Goal: Task Accomplishment & Management: Use online tool/utility

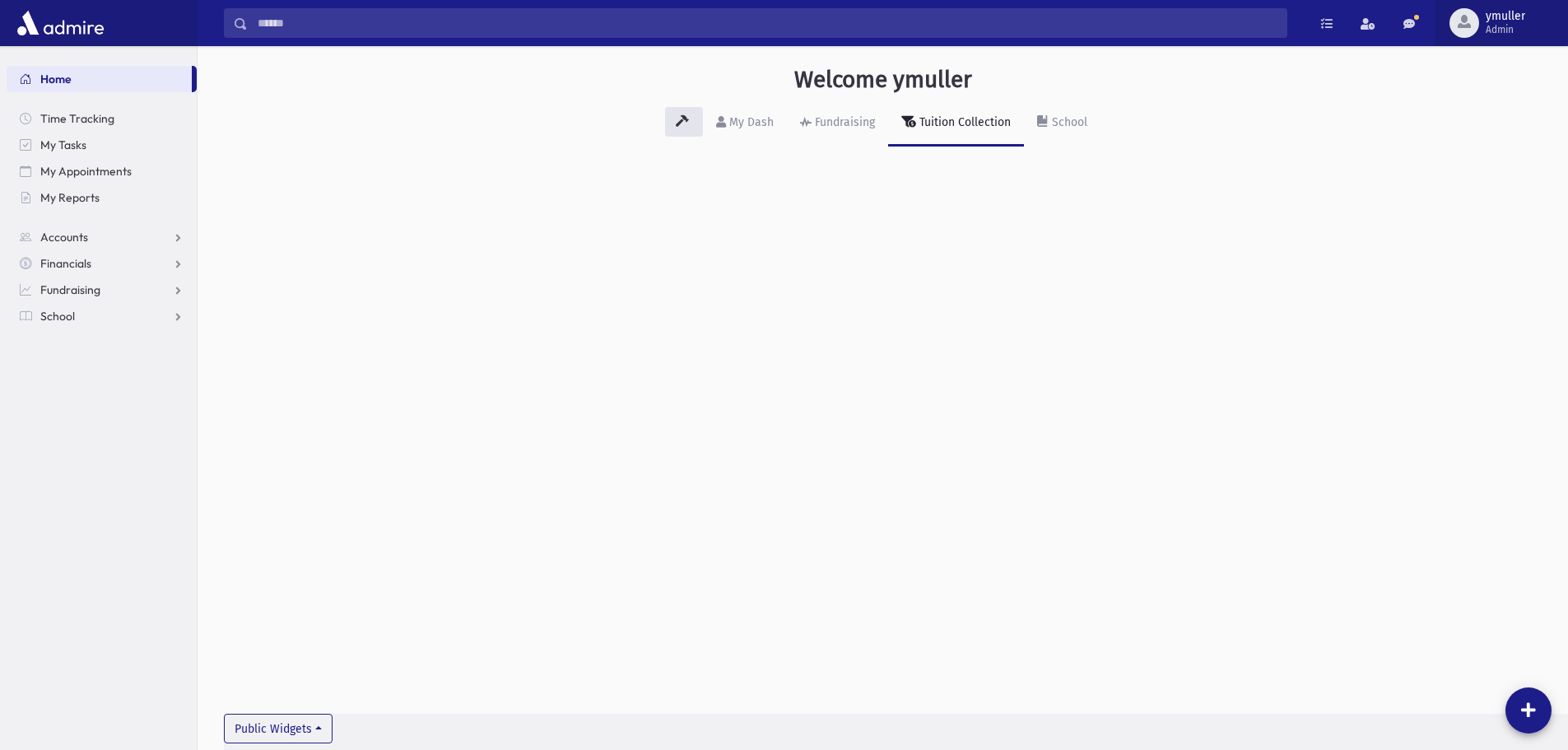
click at [1464, 22] on span "button" at bounding box center [1464, 22] width 13 height 13
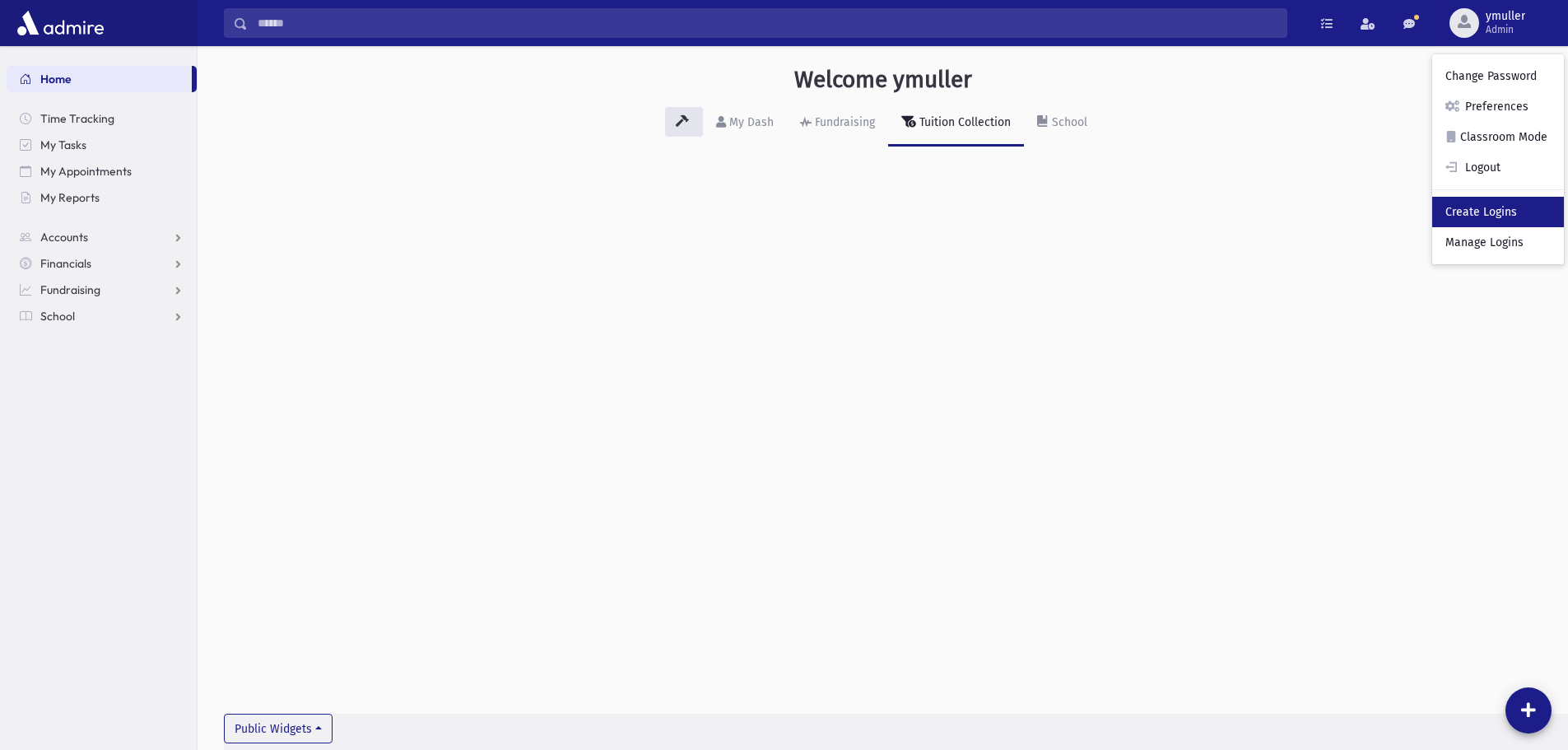
click at [1471, 225] on link "Create Logins" at bounding box center [1498, 211] width 132 height 30
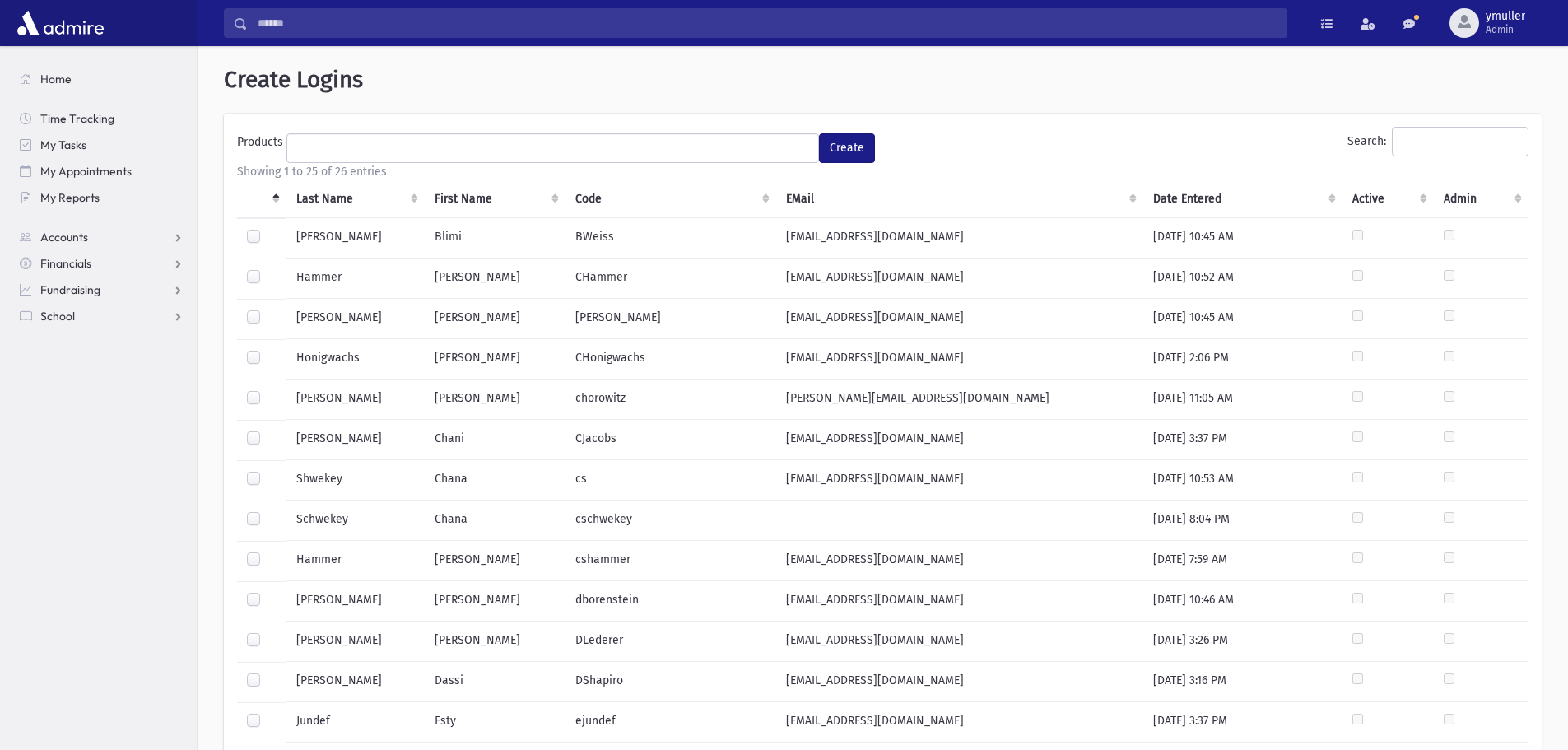
click at [718, 155] on ul at bounding box center [553, 147] width 531 height 25
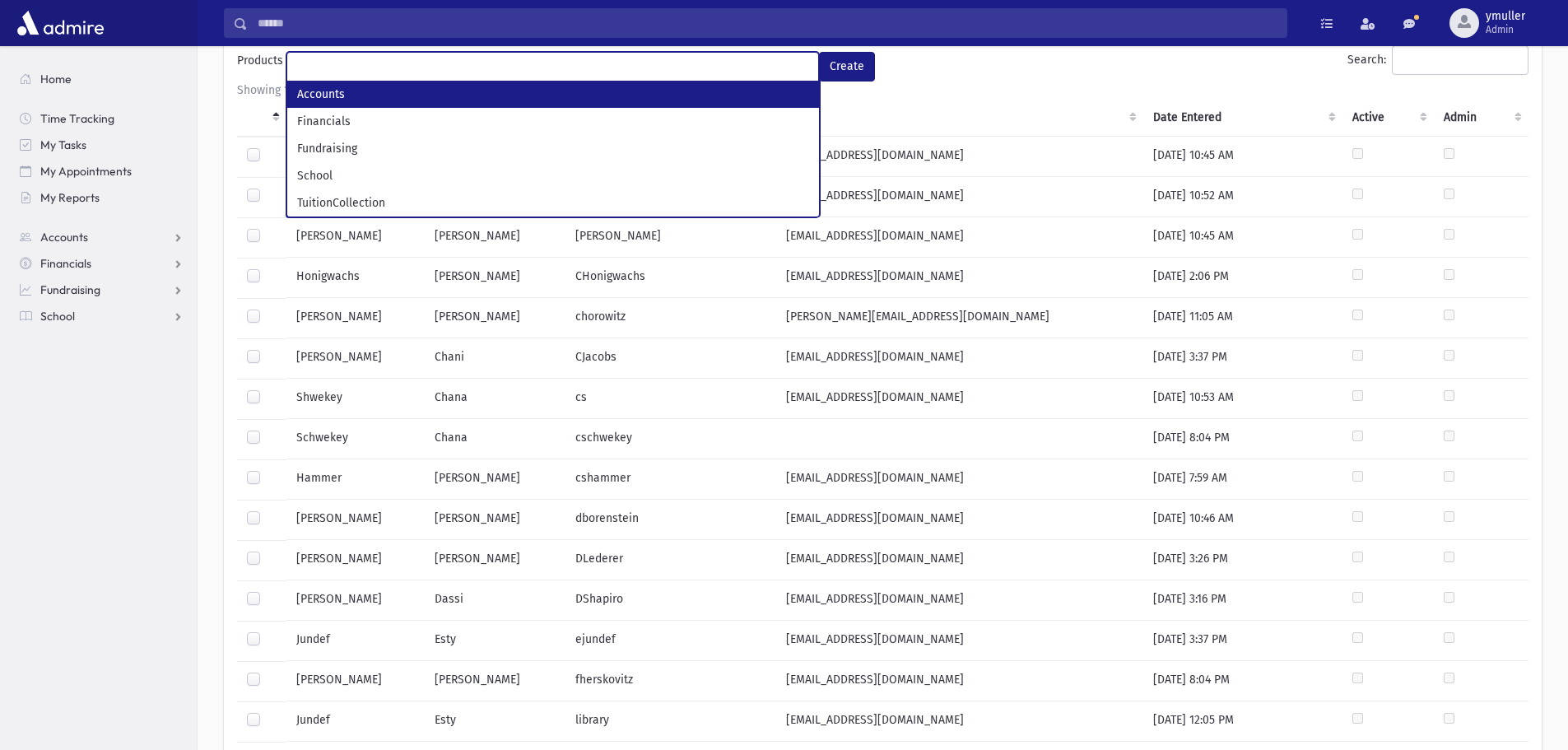
scroll to position [82, 0]
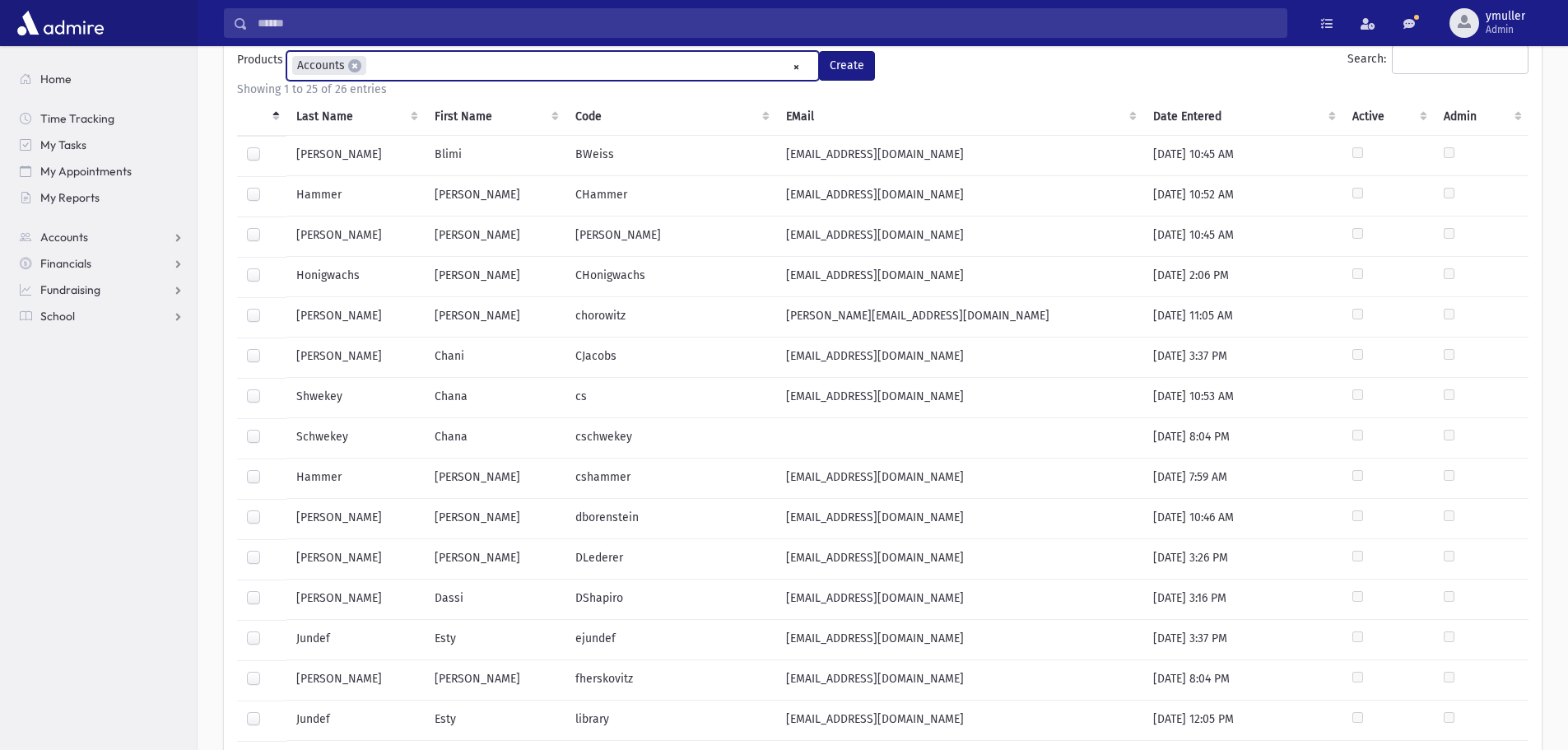
select select "*"
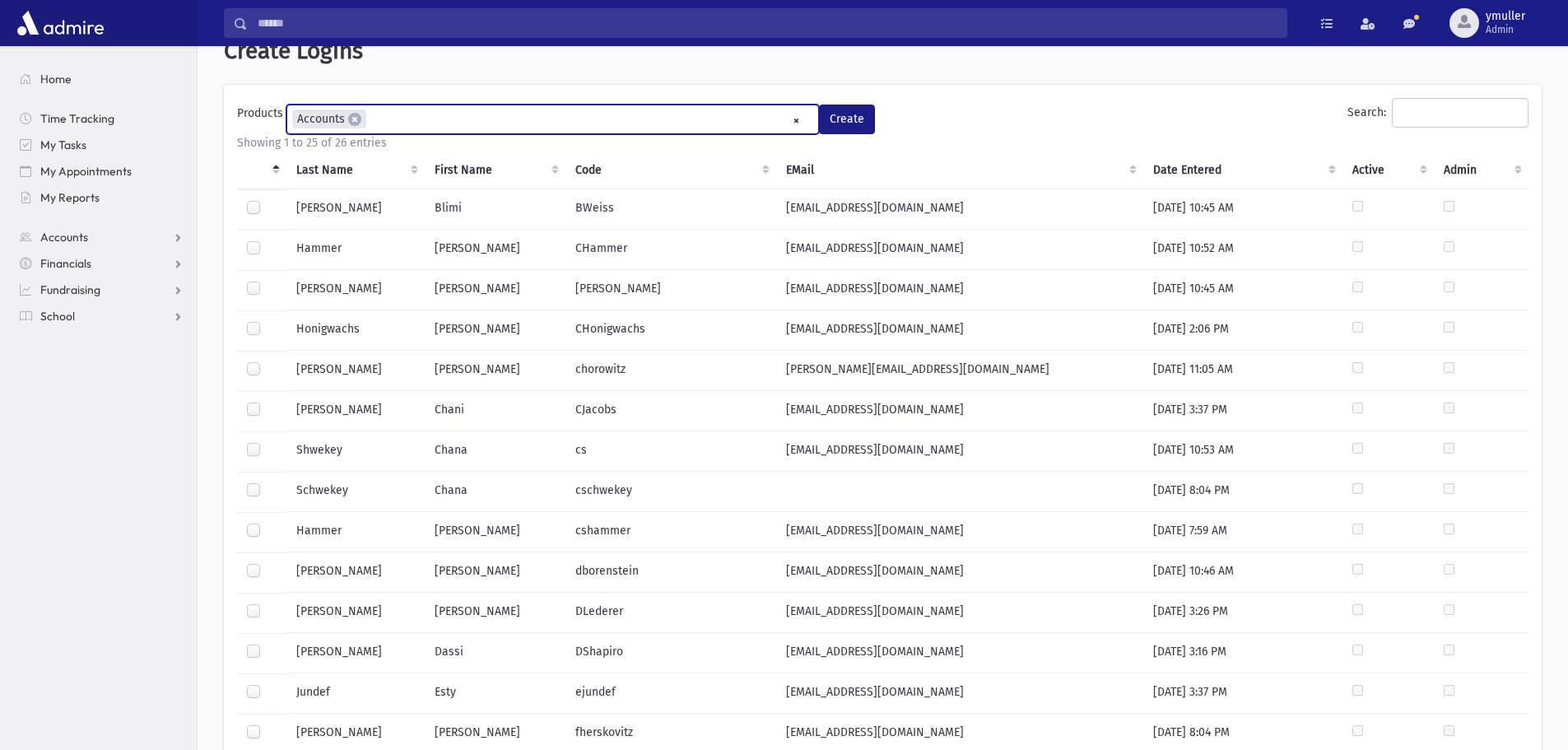
scroll to position [0, 0]
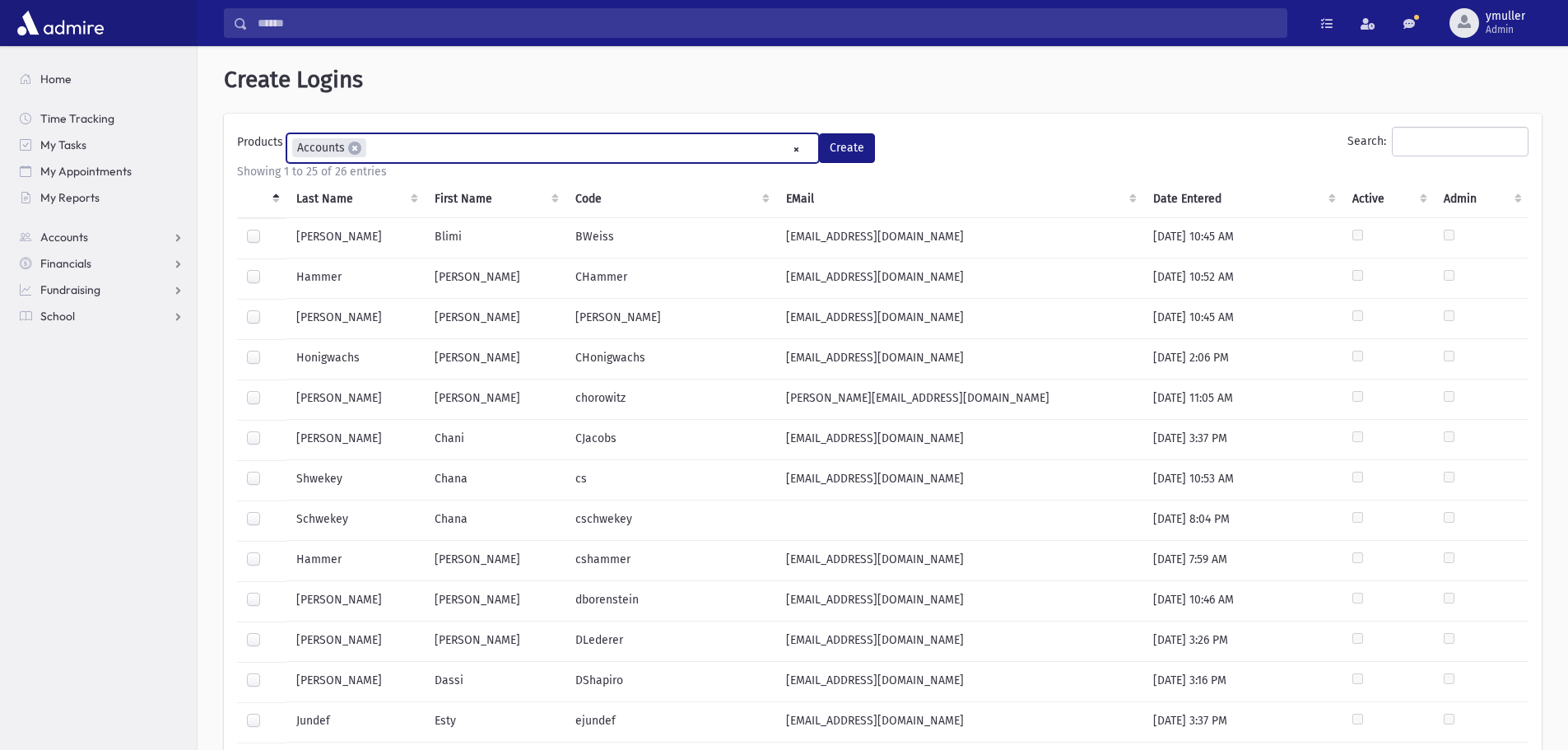
click at [743, 154] on ul "× × Accounts" at bounding box center [553, 148] width 531 height 27
click at [858, 153] on button "Create" at bounding box center [847, 148] width 56 height 29
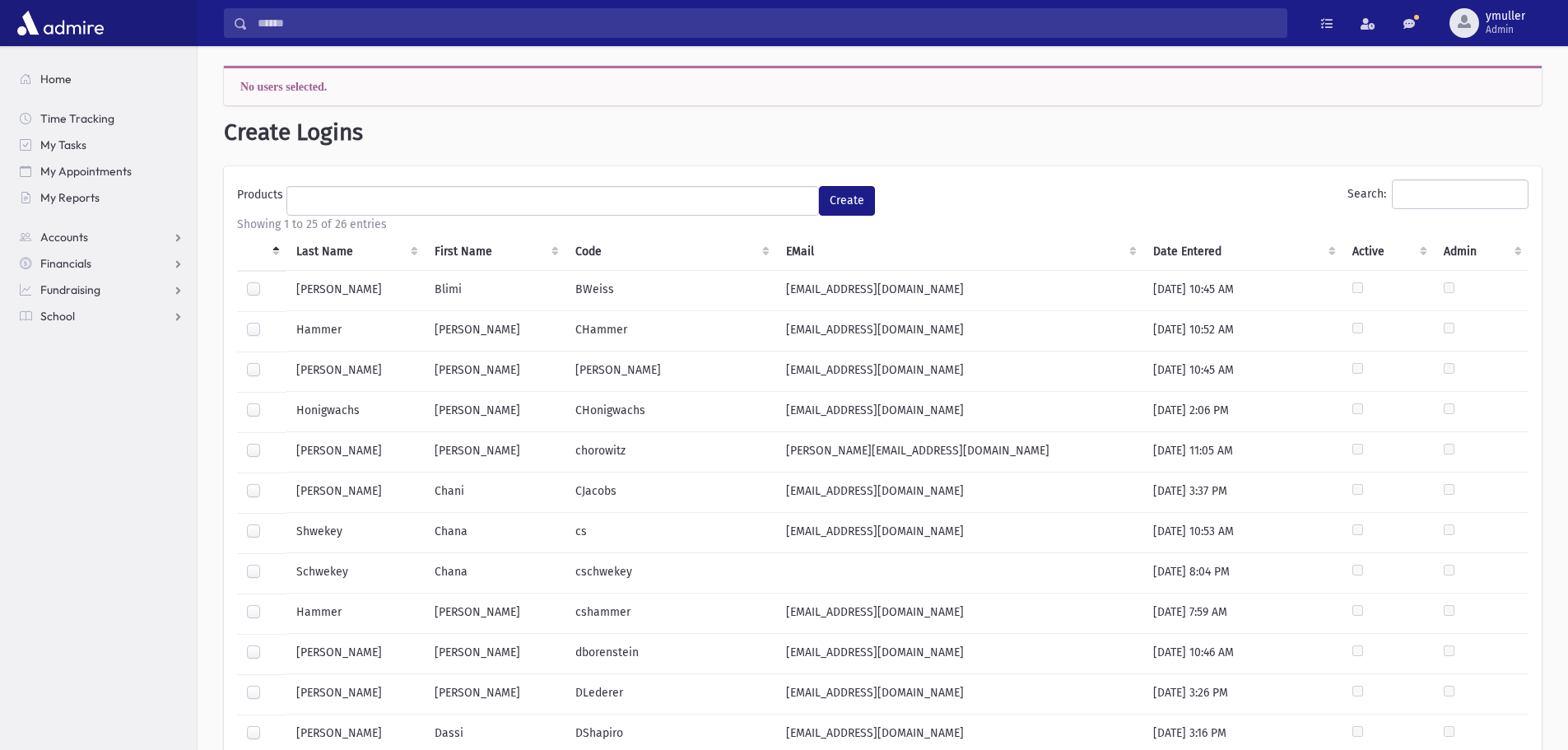
click at [997, 142] on h1 "Create Logins" at bounding box center [883, 133] width 1318 height 28
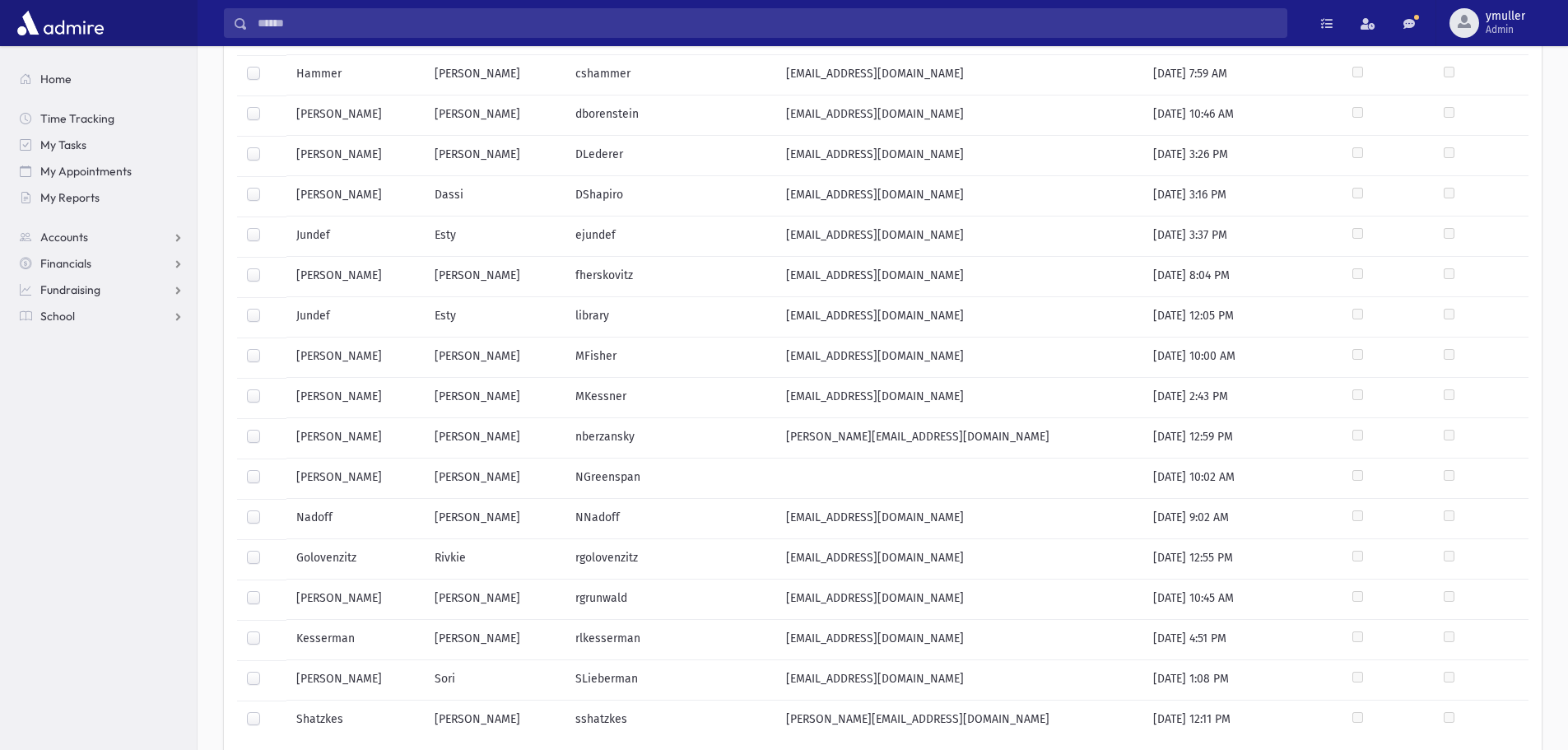
scroll to position [576, 0]
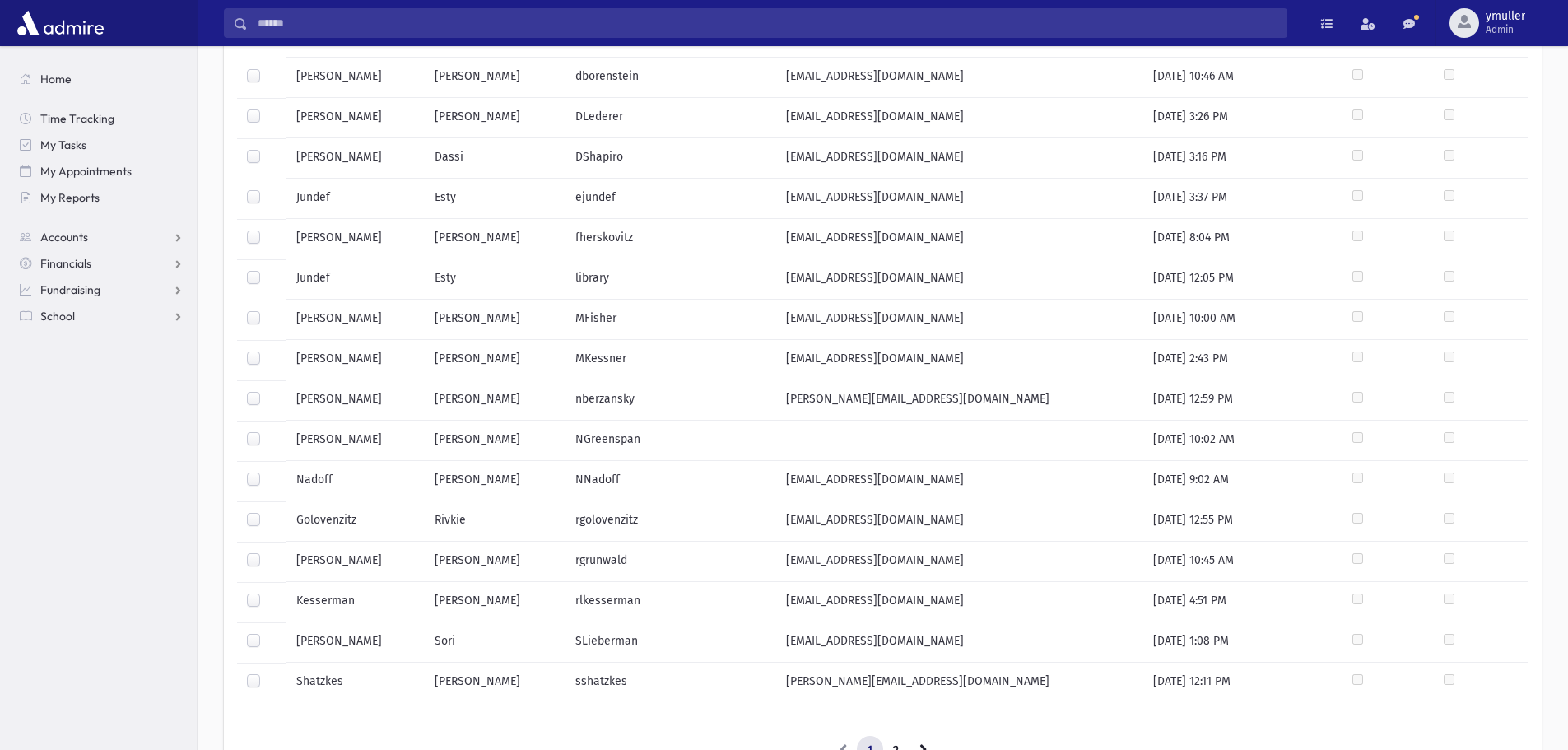
click at [266, 593] on label at bounding box center [266, 593] width 0 height 0
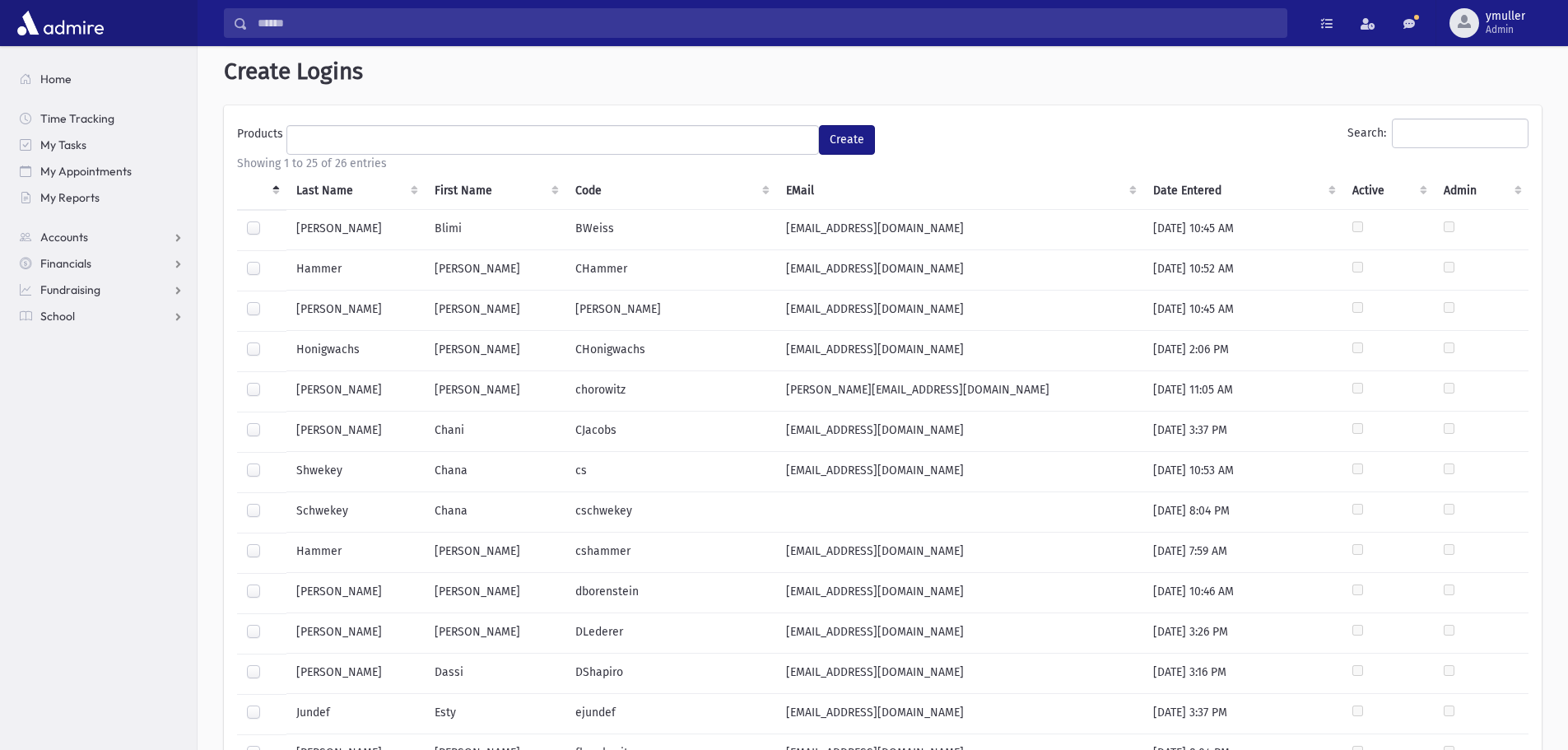
scroll to position [0, 0]
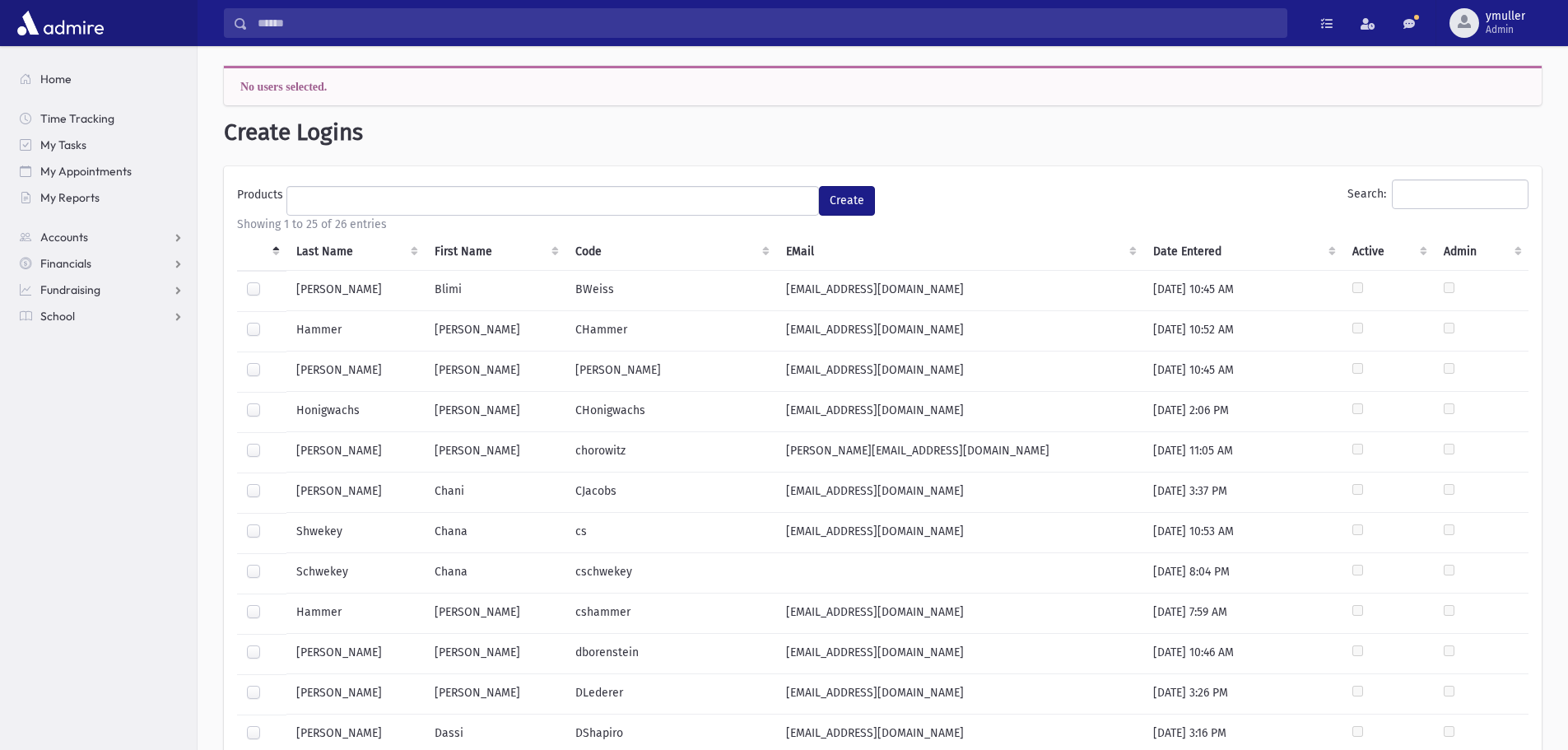
click at [710, 200] on ul at bounding box center [553, 199] width 531 height 25
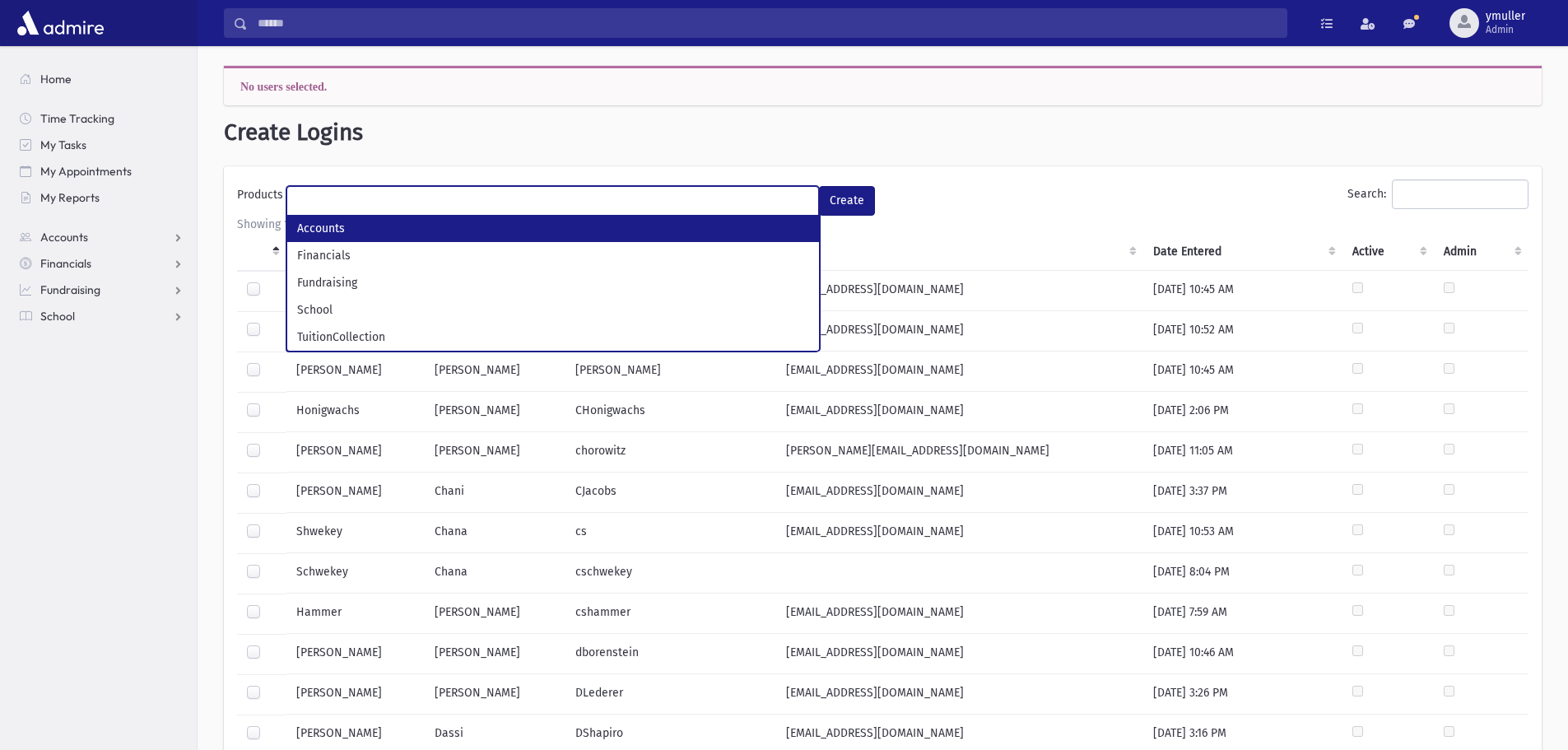
select select "*"
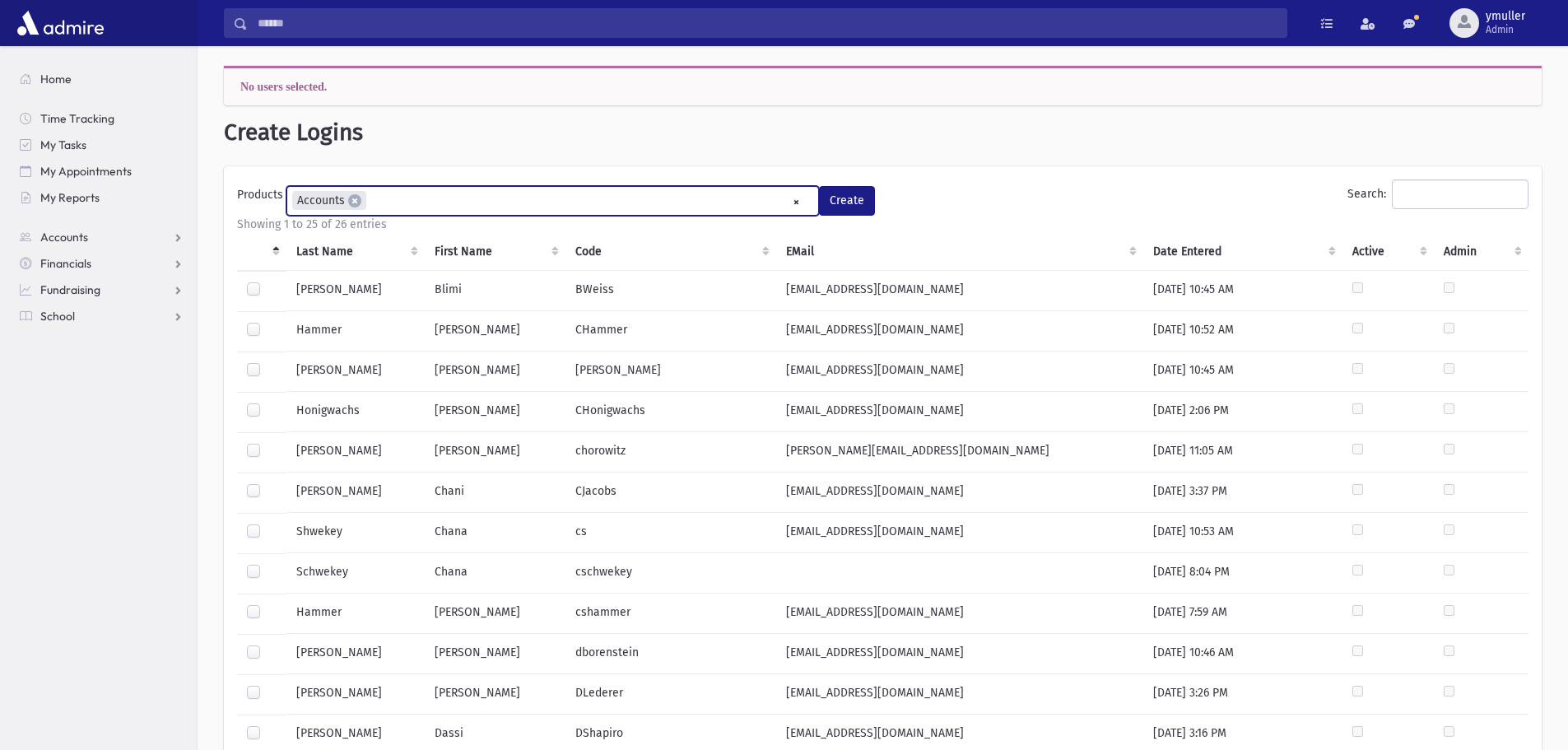
click at [598, 215] on div "Showing 1 to 25 of 26 entries" at bounding box center [883, 224] width 1291 height 17
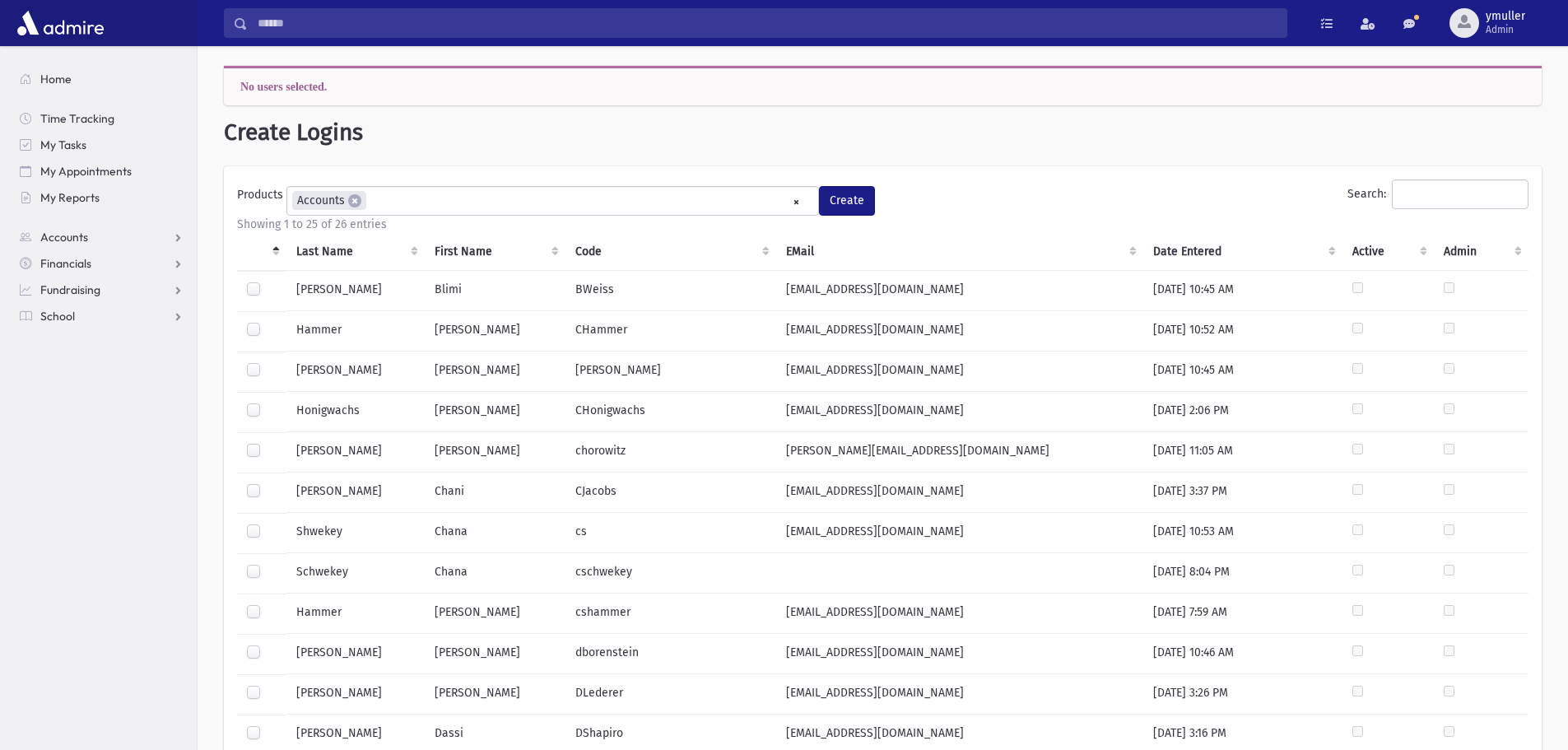
click at [605, 203] on ul "× × Accounts" at bounding box center [553, 200] width 531 height 27
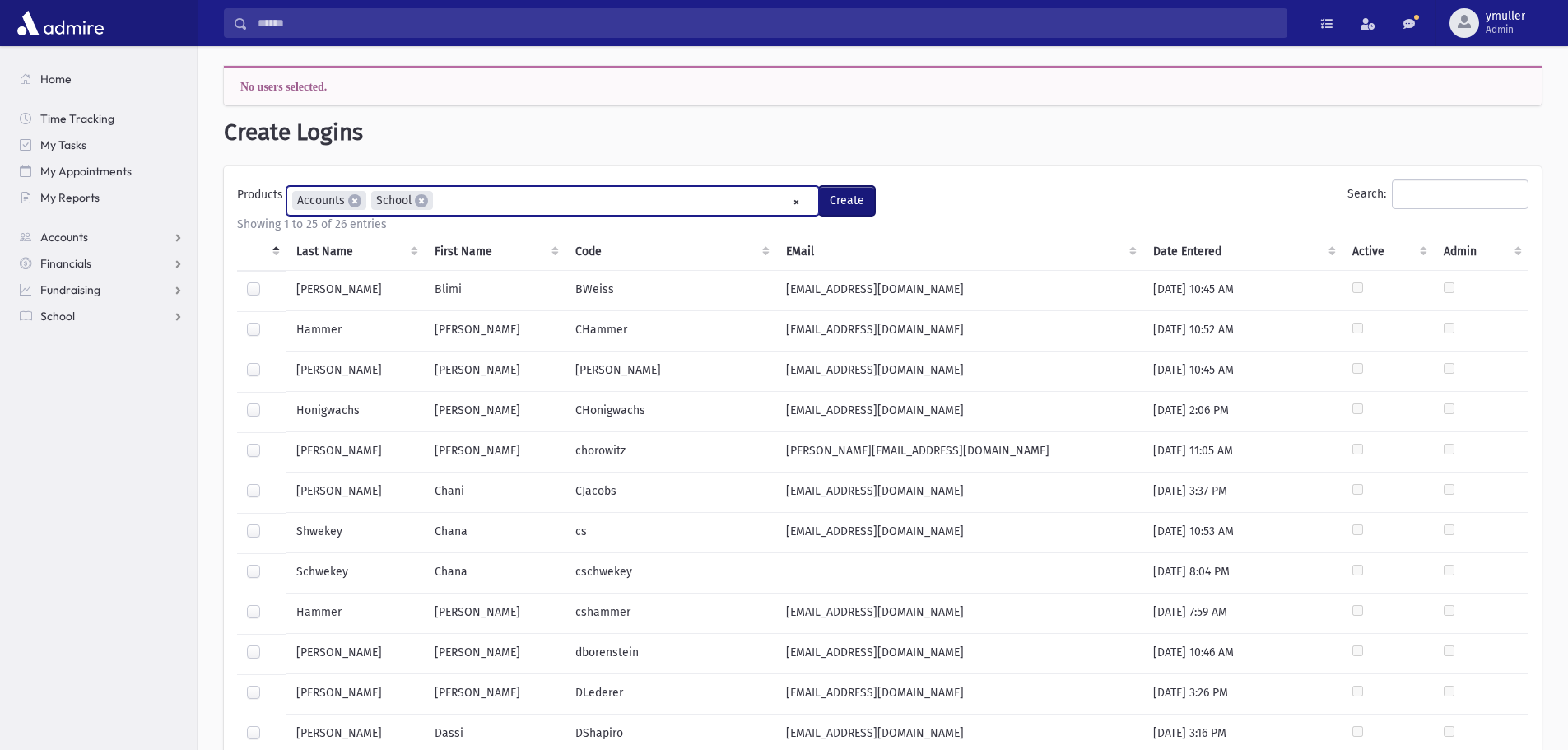
click at [841, 205] on button "Create" at bounding box center [847, 200] width 56 height 29
